Goal: Transaction & Acquisition: Purchase product/service

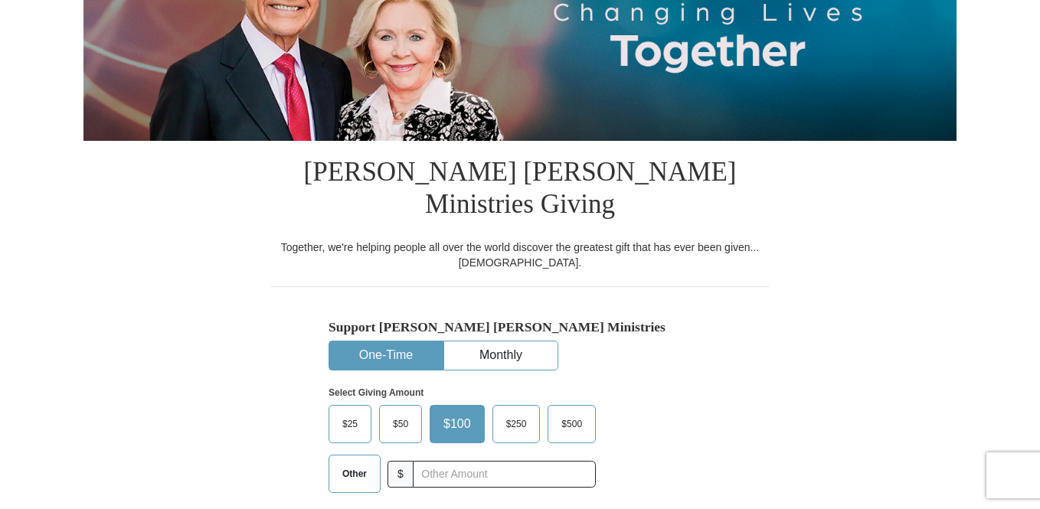
scroll to position [246, 0]
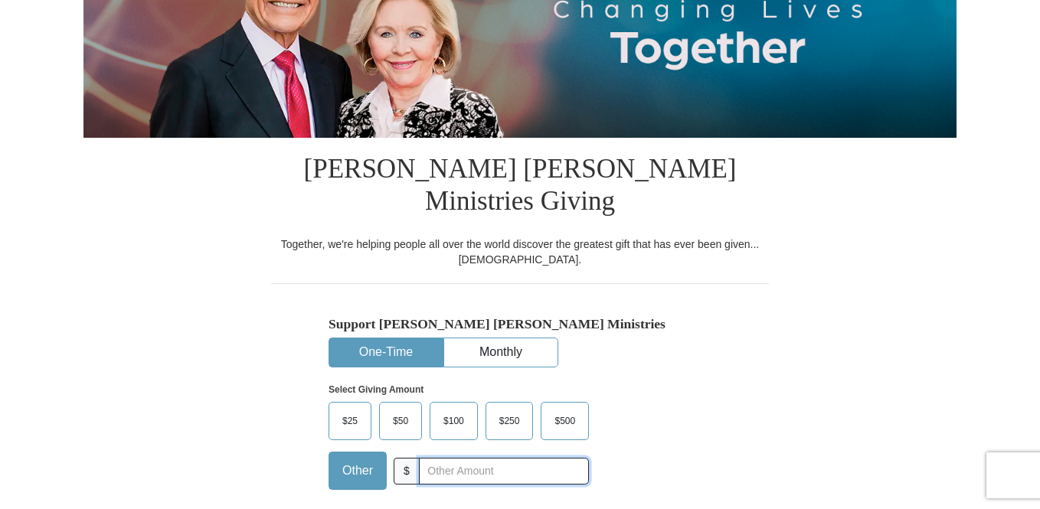
click at [481, 458] on input "text" at bounding box center [504, 471] width 170 height 27
type input "60.00"
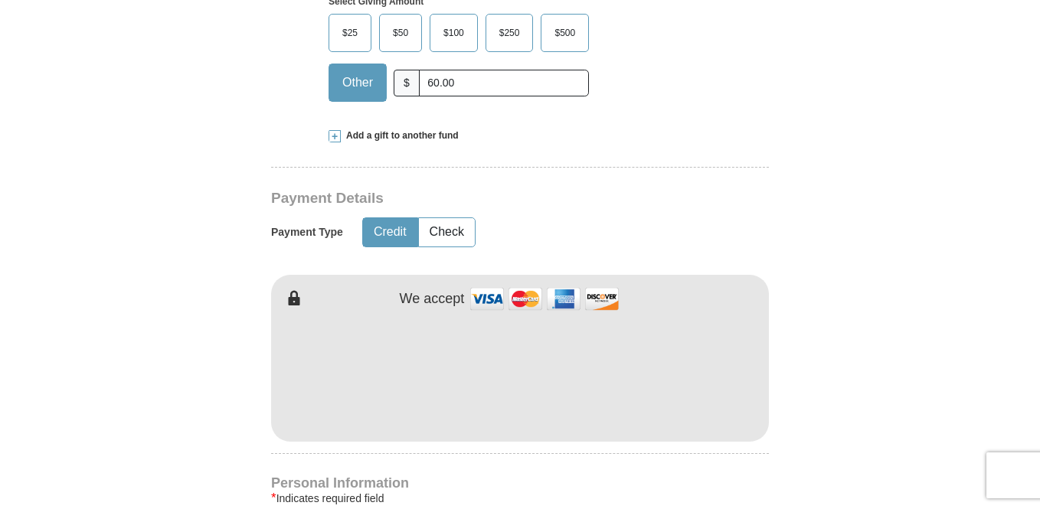
scroll to position [638, 0]
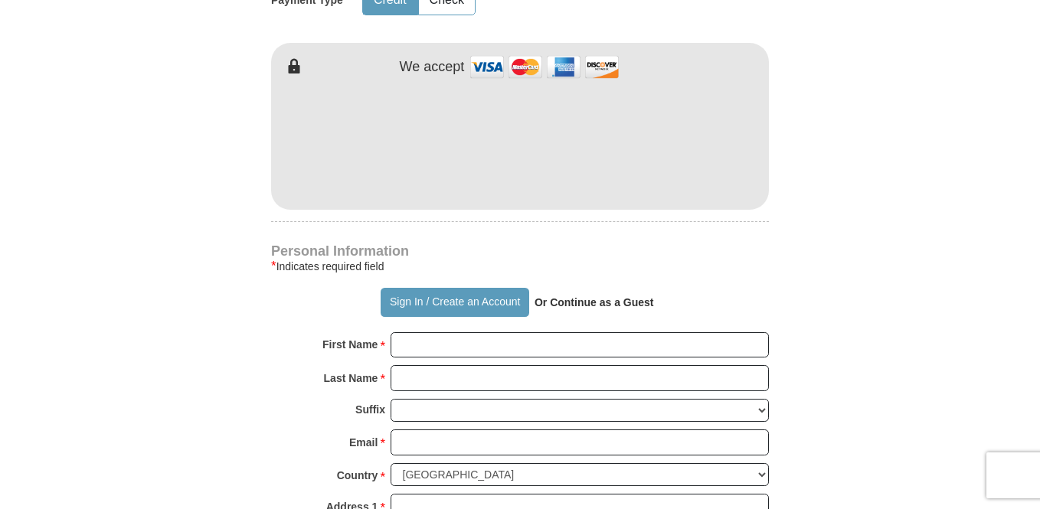
scroll to position [867, 0]
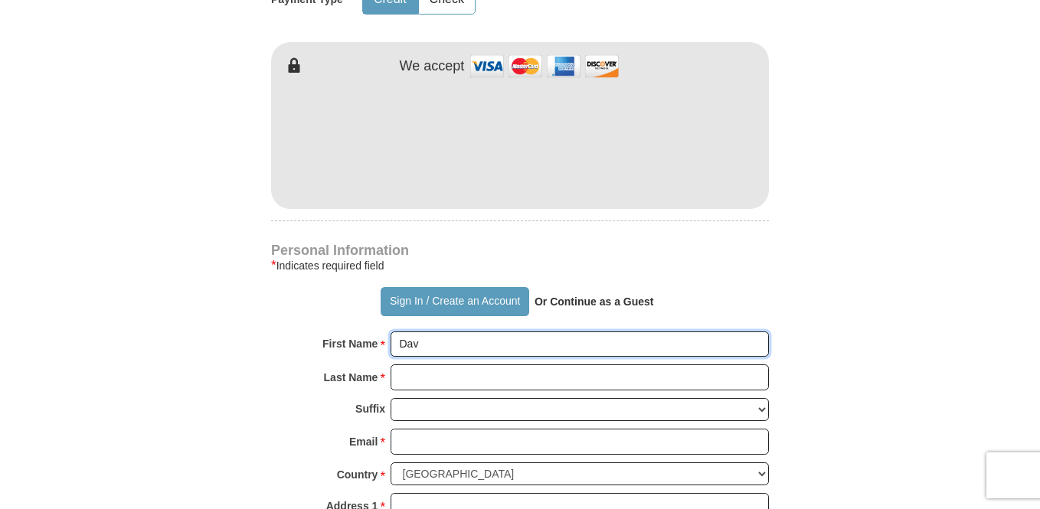
type input "[PERSON_NAME]"
type input "Brown"
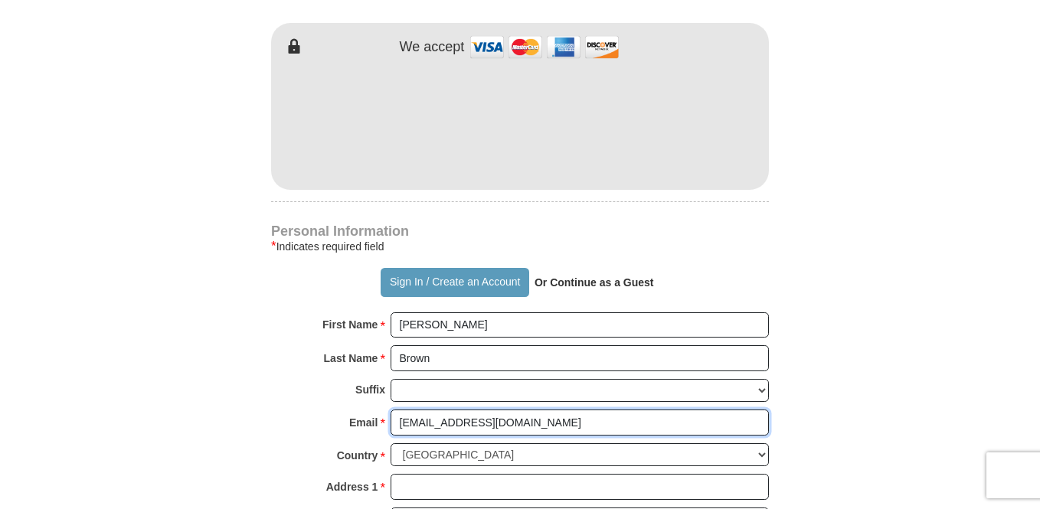
scroll to position [890, 0]
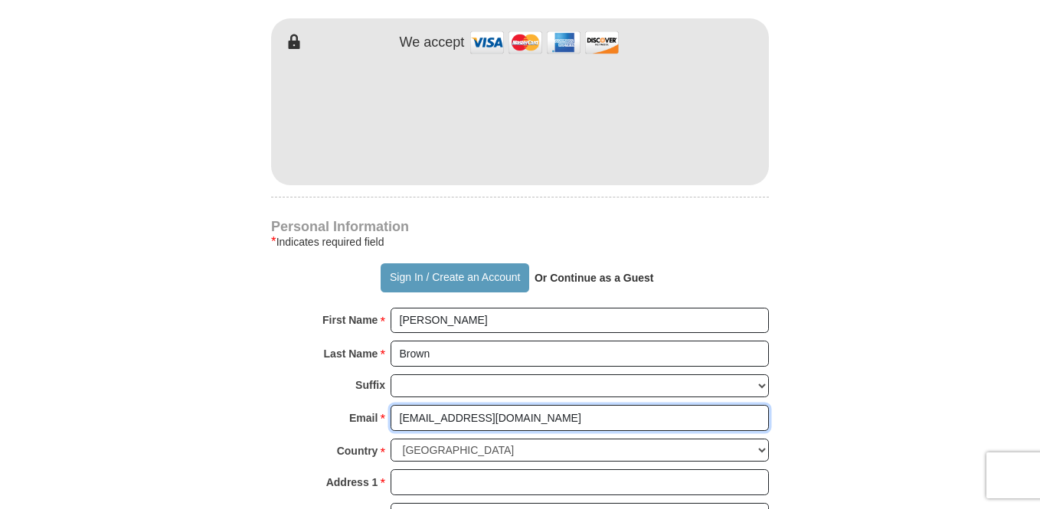
type input "[EMAIL_ADDRESS][DOMAIN_NAME]"
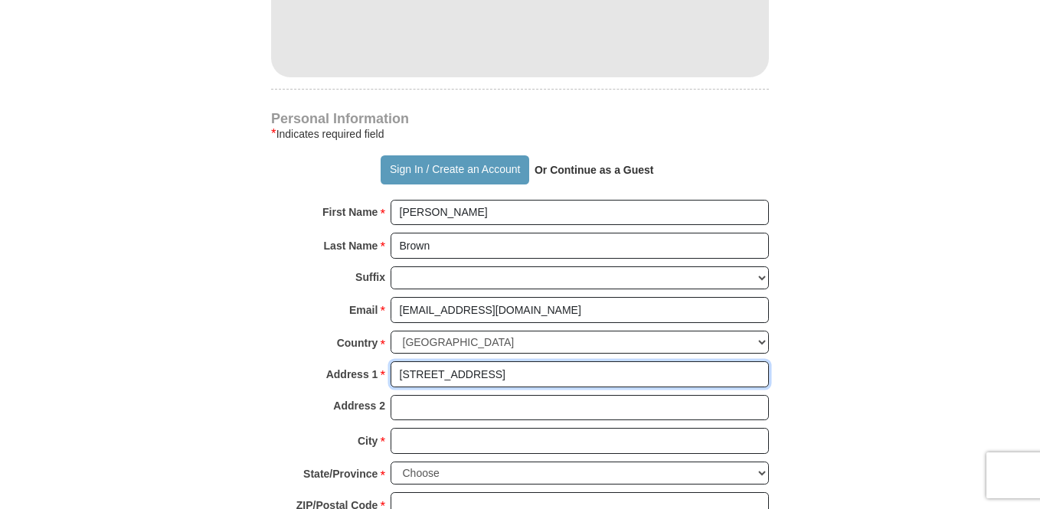
scroll to position [999, 0]
type input "[STREET_ADDRESS]"
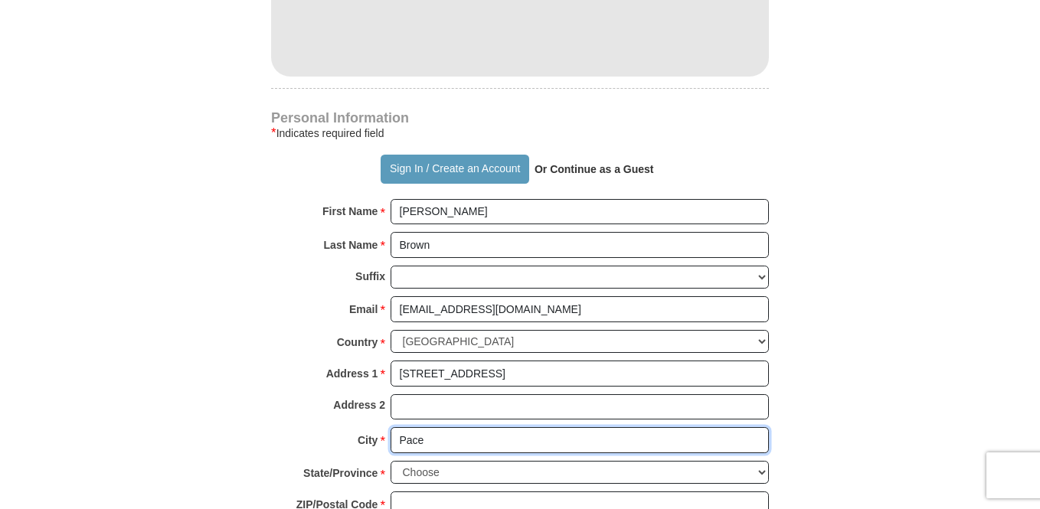
type input "Pace"
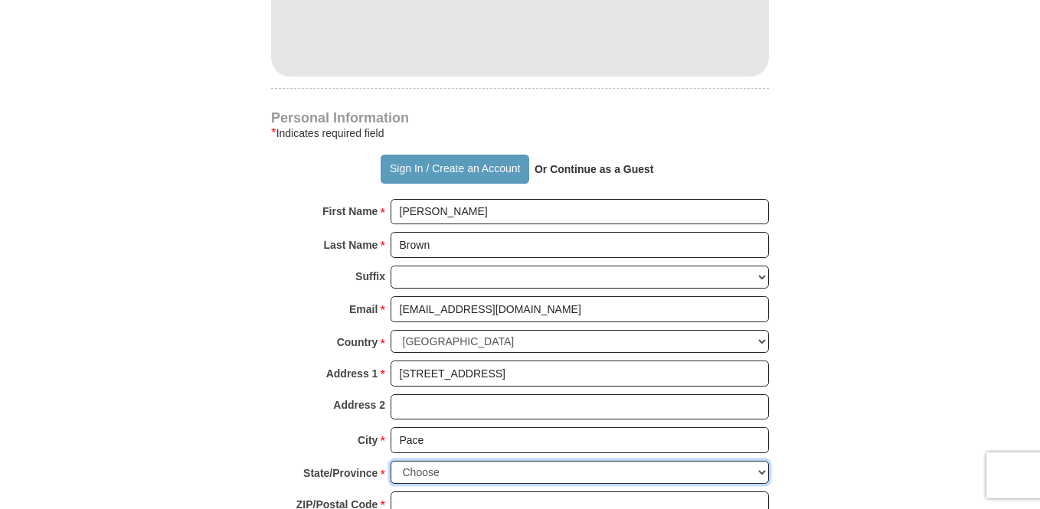
select select "FL"
type input "2"
type input "32571"
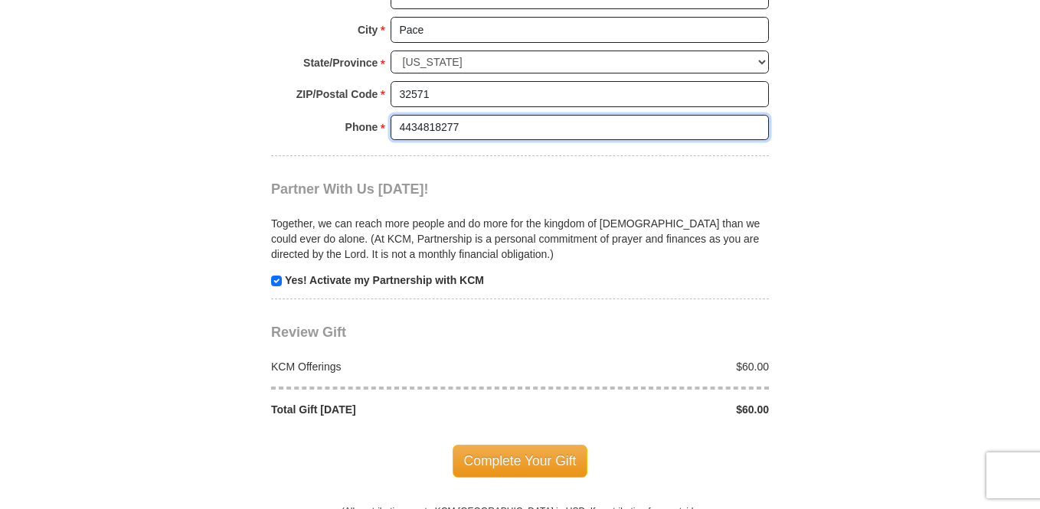
scroll to position [1409, 0]
type input "4434818277"
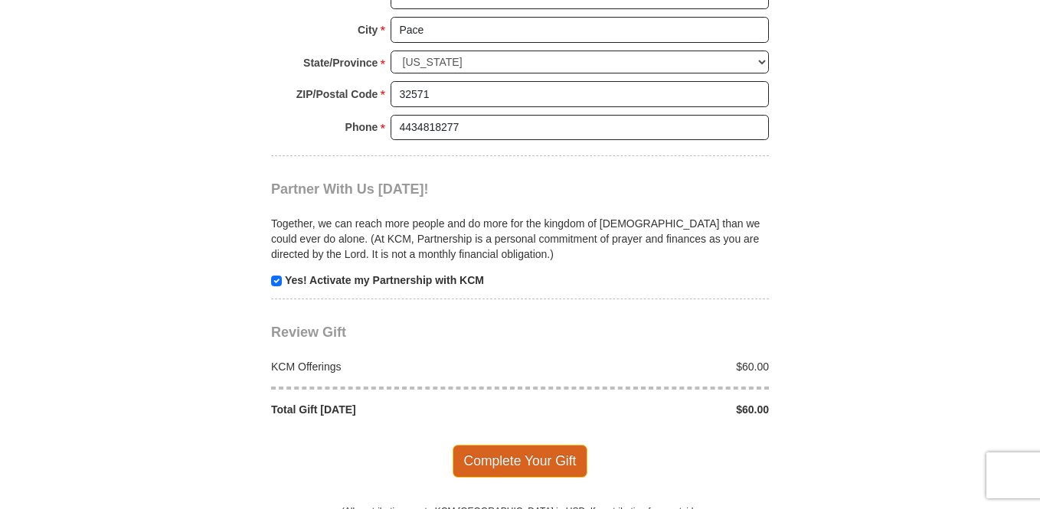
click at [549, 445] on span "Complete Your Gift" at bounding box center [519, 461] width 135 height 32
